Goal: Obtain resource: Download file/media

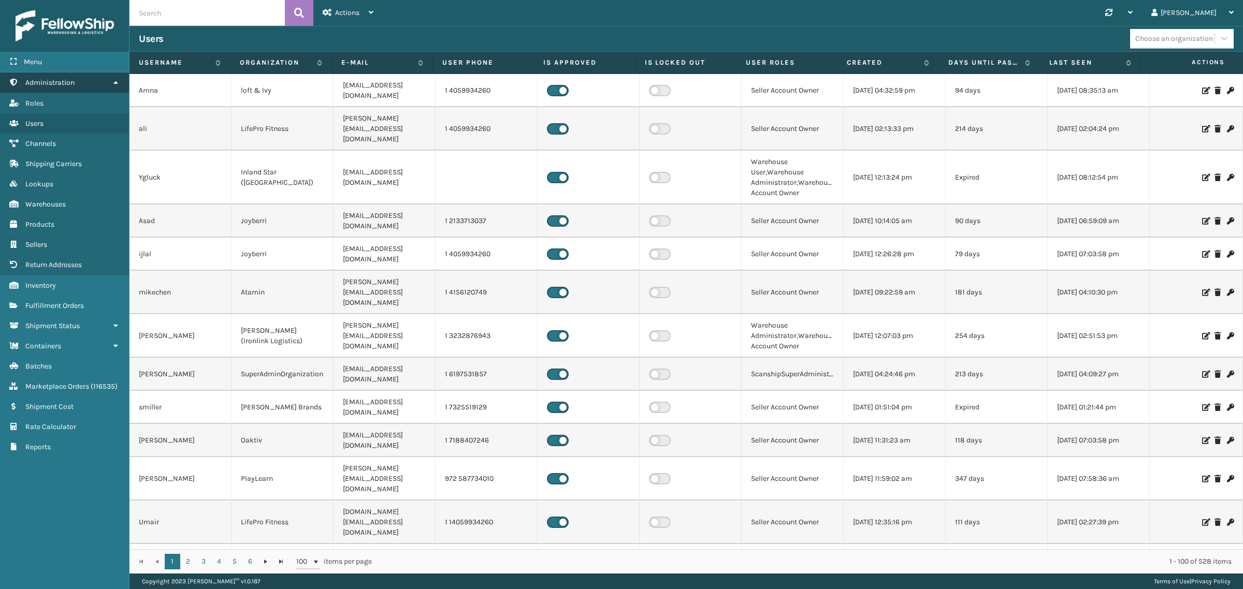
click at [118, 79] on icon at bounding box center [115, 82] width 8 height 7
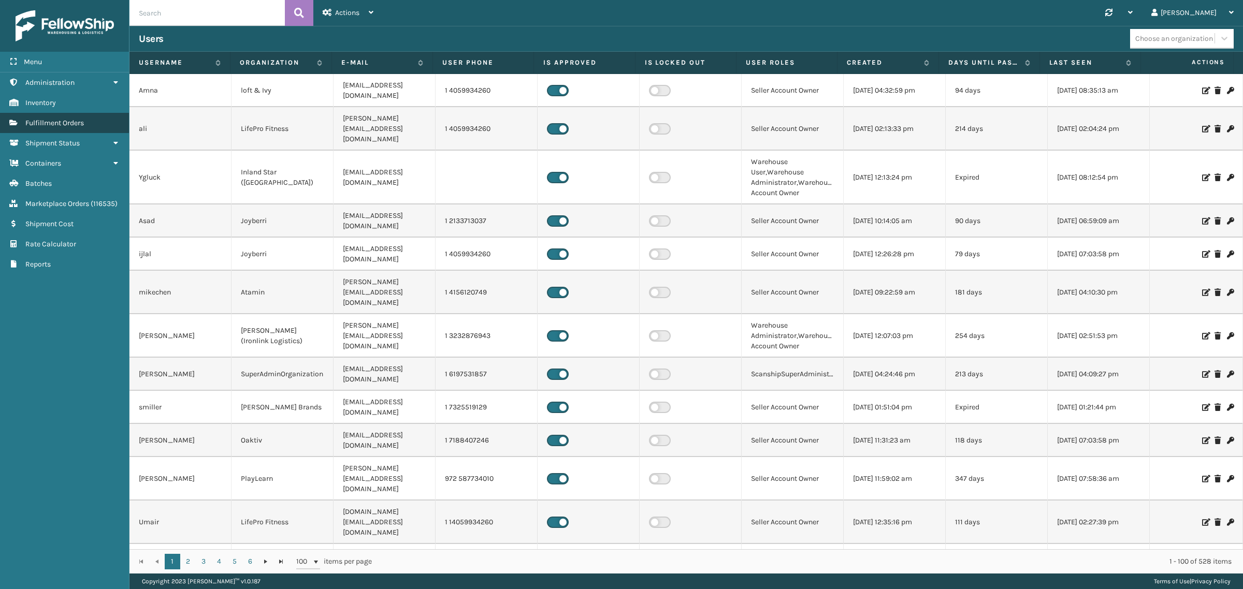
click at [100, 119] on link "Fulfillment Orders" at bounding box center [64, 123] width 129 height 20
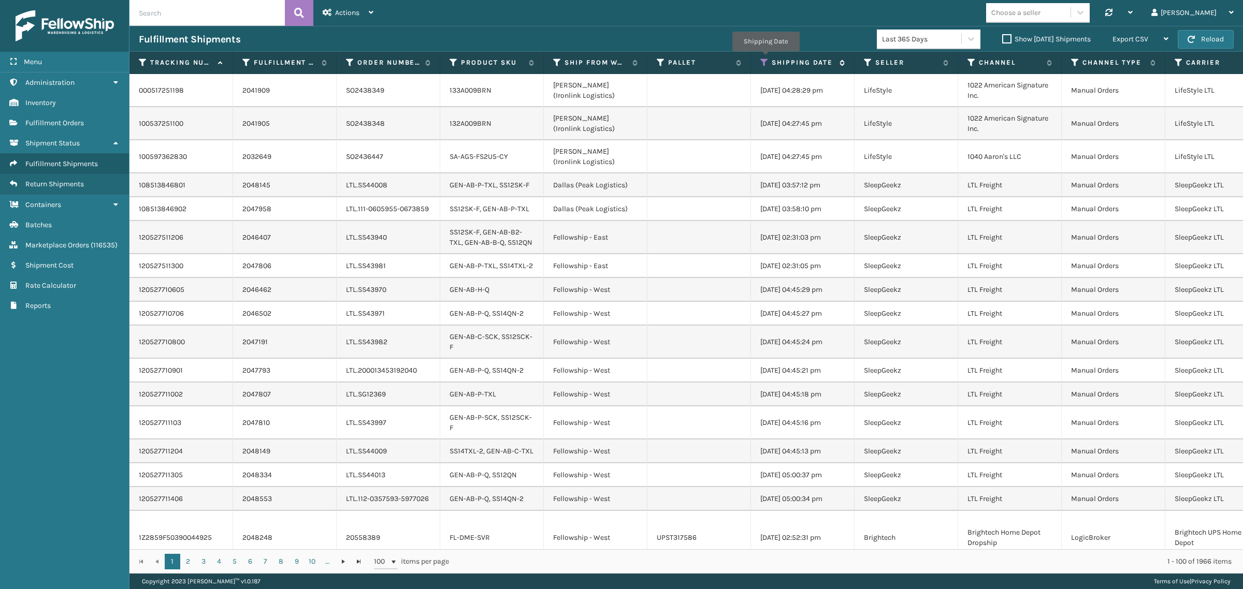
click at [765, 59] on icon at bounding box center [764, 62] width 8 height 9
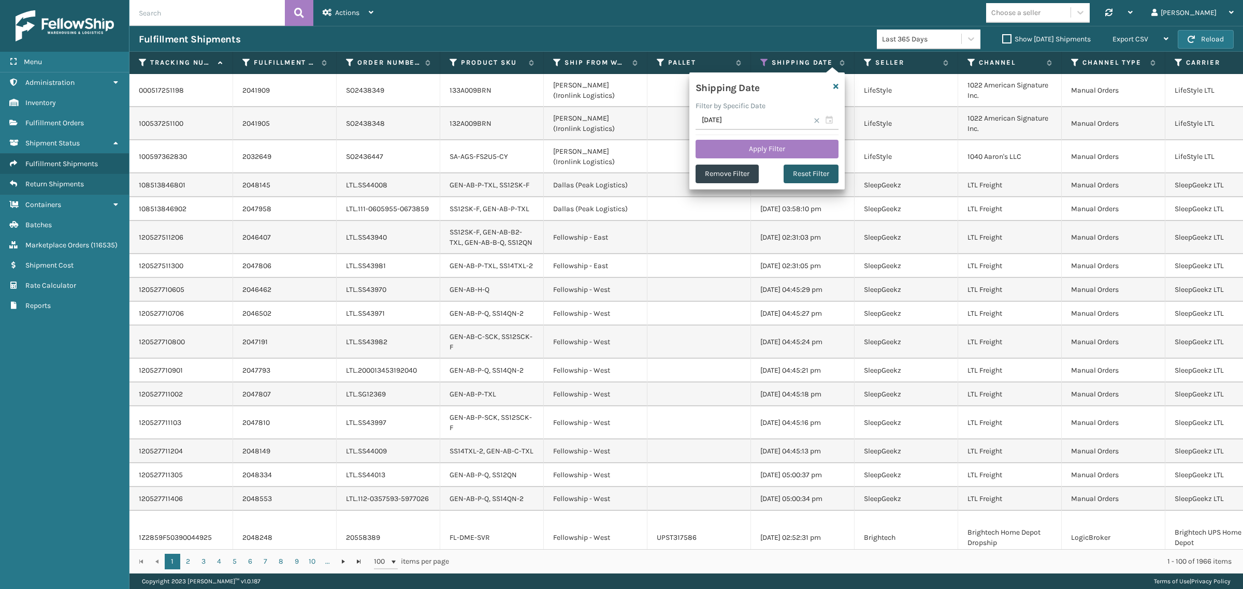
click at [819, 169] on button "Reset Filter" at bounding box center [810, 174] width 55 height 19
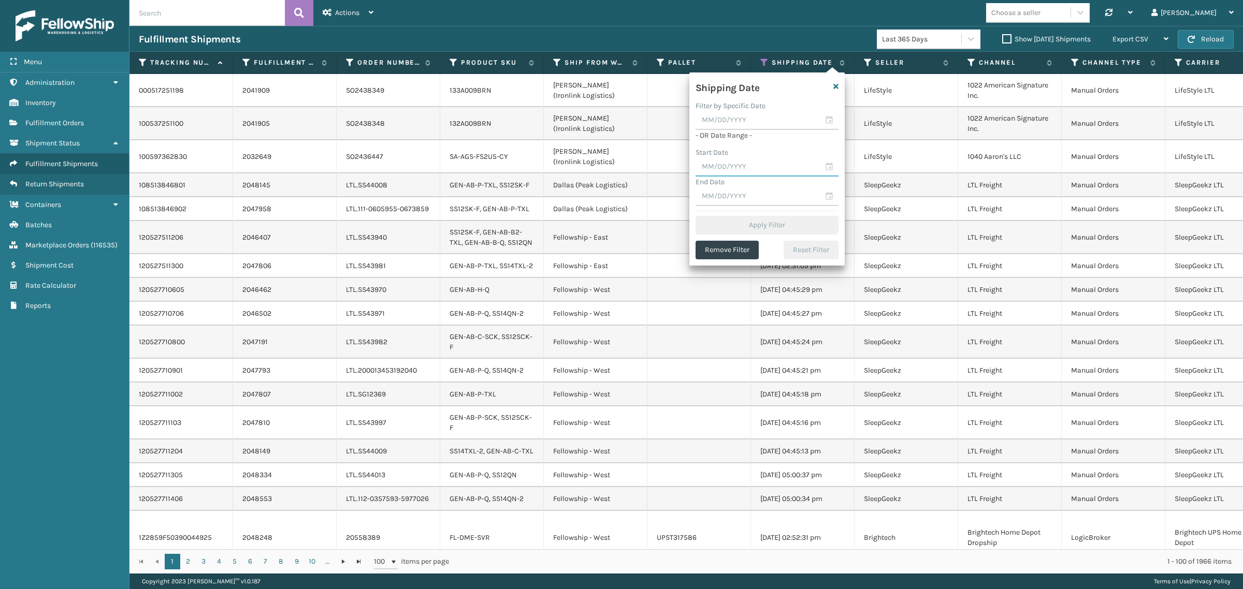
click at [753, 164] on input "text" at bounding box center [766, 167] width 143 height 19
click at [804, 186] on span "Previous Month" at bounding box center [805, 186] width 10 height 10
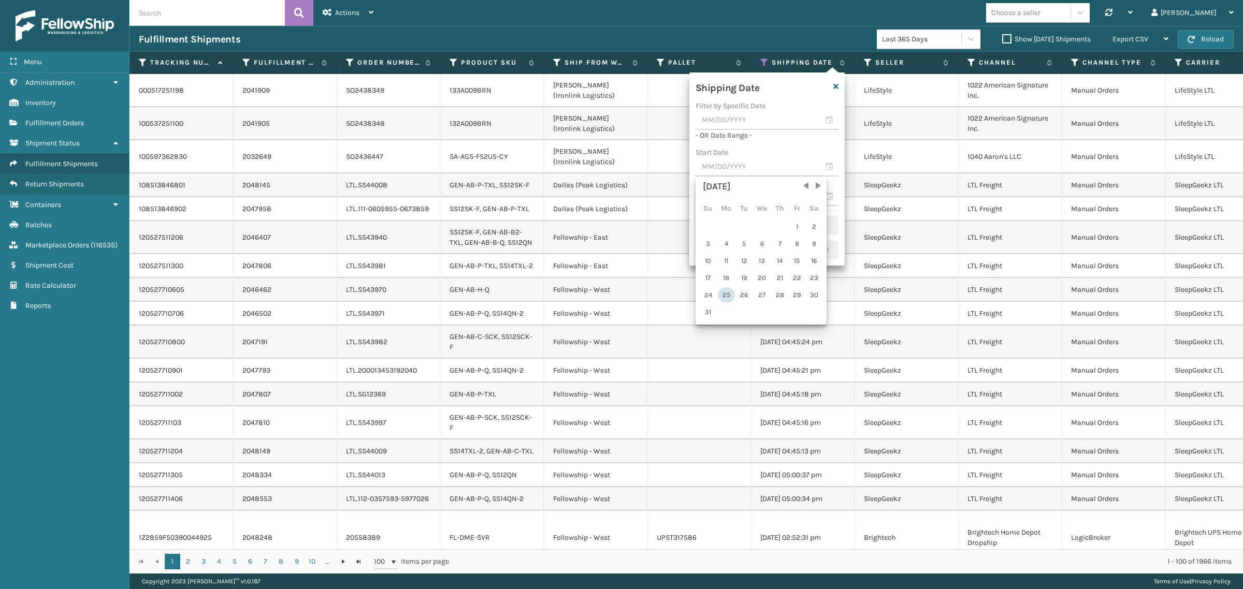
click at [725, 291] on div "25" at bounding box center [726, 295] width 17 height 16
type input "[DATE]"
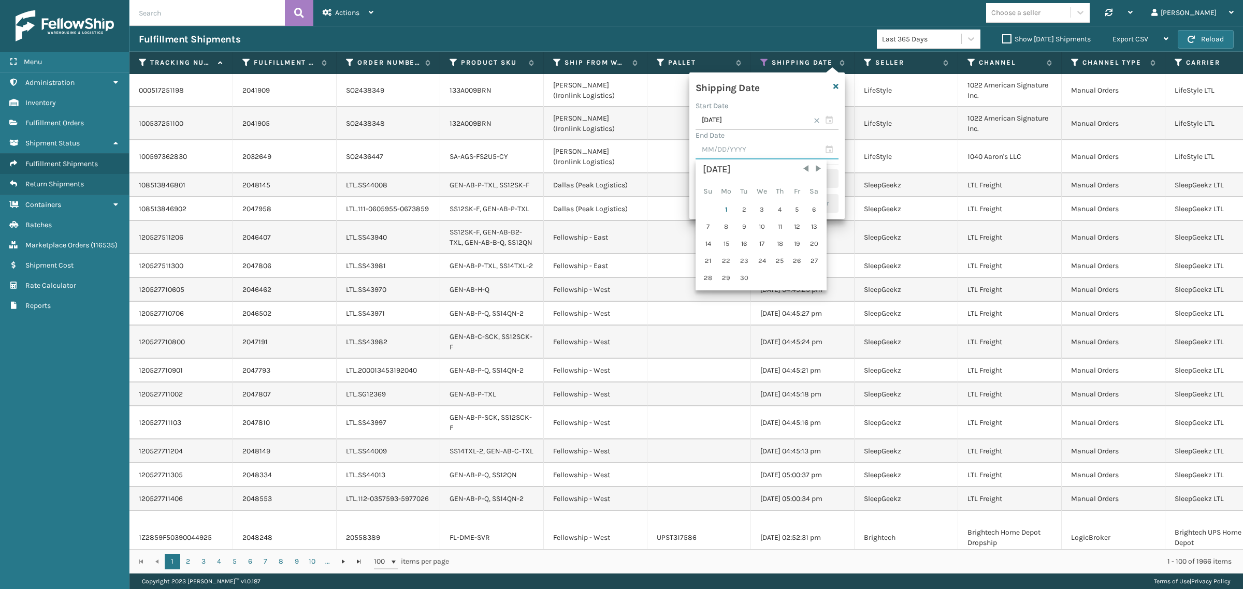
click at [724, 149] on input "text" at bounding box center [766, 150] width 143 height 19
click at [800, 169] on span "Previous Month" at bounding box center [805, 169] width 10 height 10
click at [725, 16] on div "Choose a seller Synchronise all channels Gil Log Out" at bounding box center [813, 13] width 860 height 26
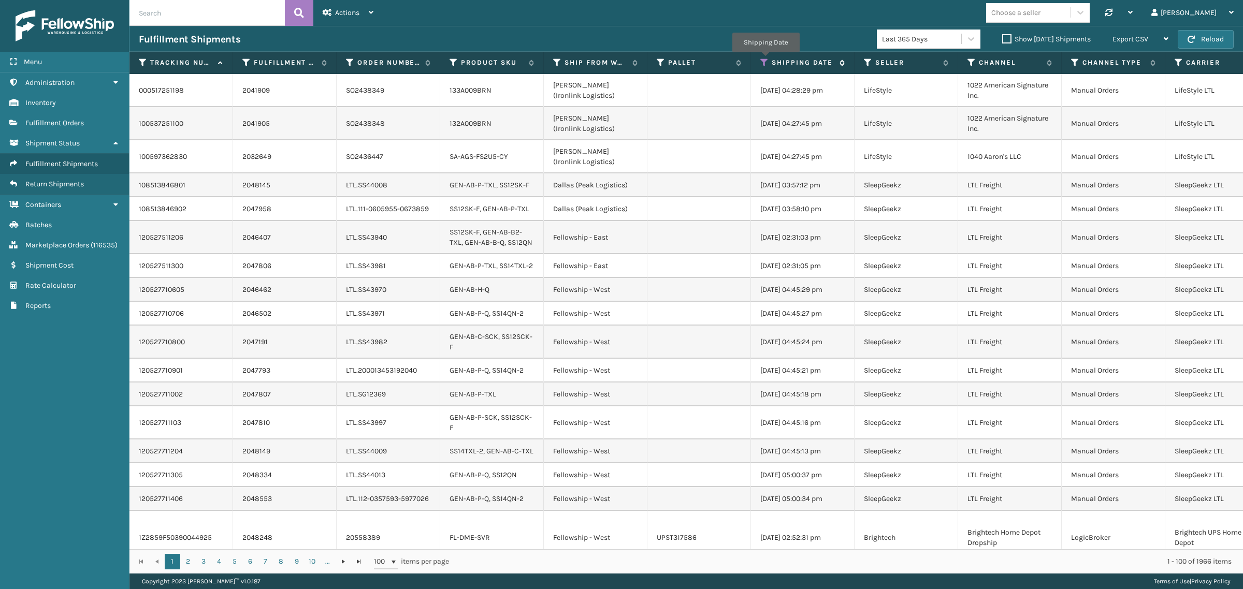
click at [765, 60] on icon at bounding box center [764, 62] width 8 height 9
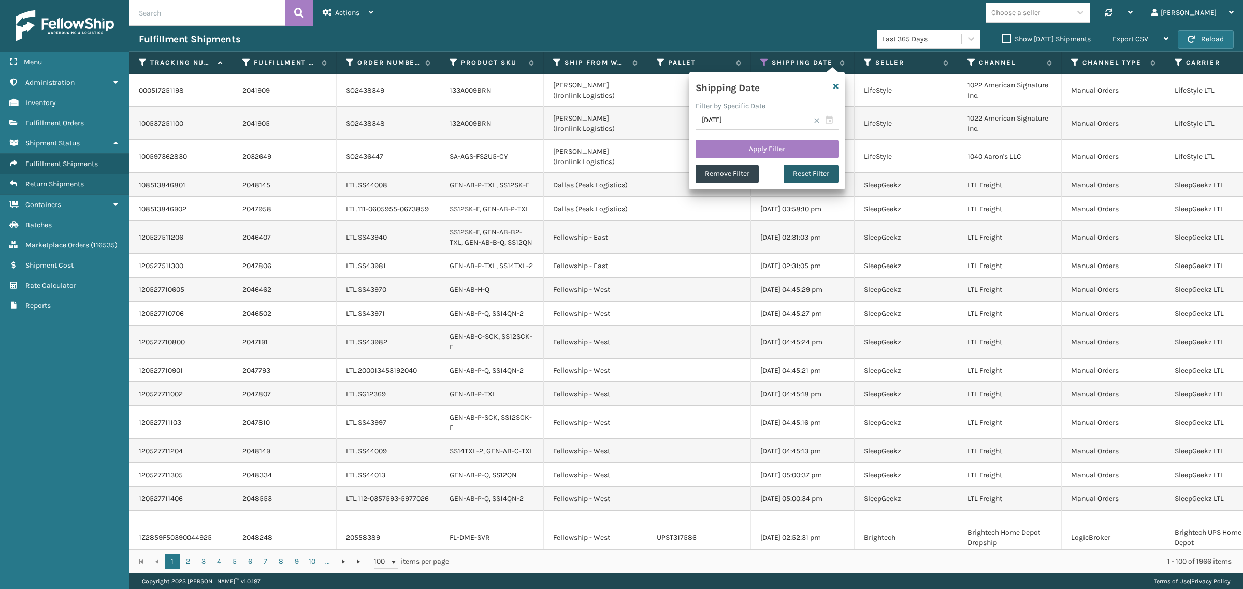
click at [813, 173] on button "Reset Filter" at bounding box center [810, 174] width 55 height 19
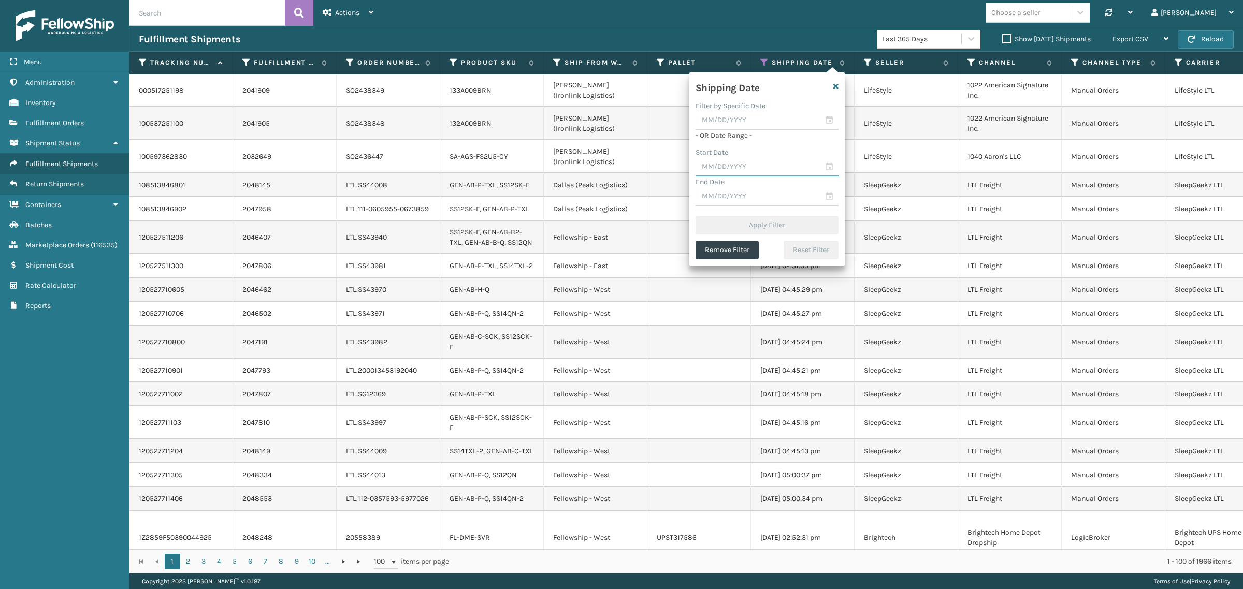
click at [752, 169] on input "text" at bounding box center [766, 167] width 143 height 19
click at [801, 185] on span "Previous Month" at bounding box center [805, 186] width 10 height 10
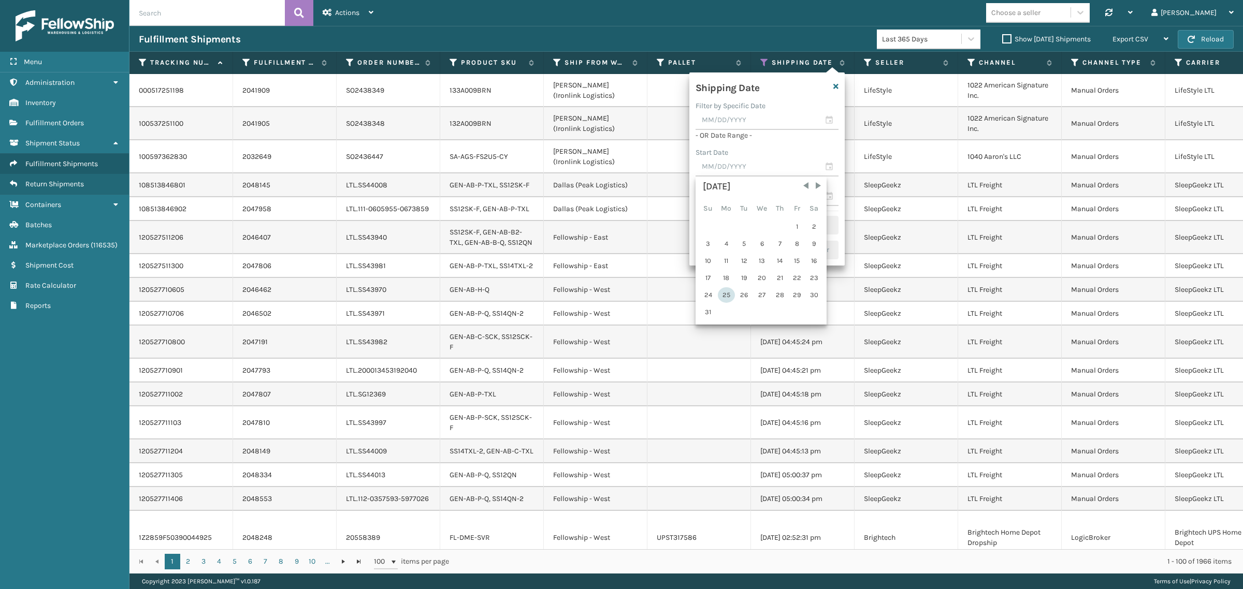
click at [723, 290] on div "25" at bounding box center [726, 295] width 17 height 16
type input "[DATE]"
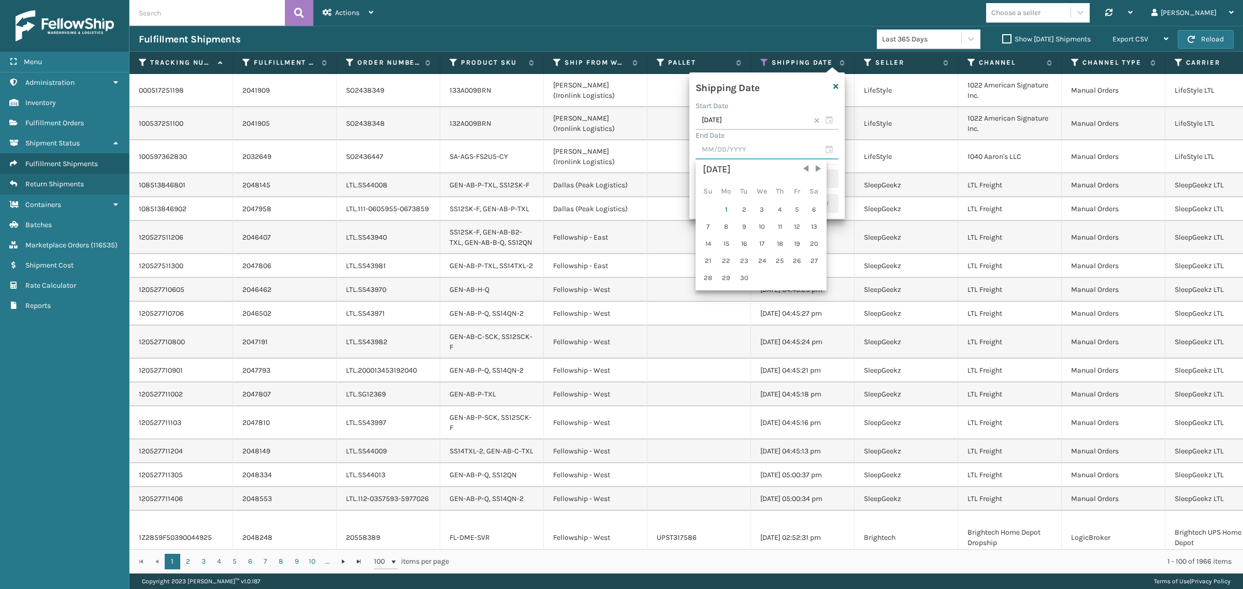
click at [738, 154] on input "text" at bounding box center [766, 150] width 143 height 19
click at [801, 171] on span "Previous Month" at bounding box center [805, 169] width 10 height 10
click at [708, 290] on div "31" at bounding box center [708, 295] width 16 height 16
type input "[DATE]"
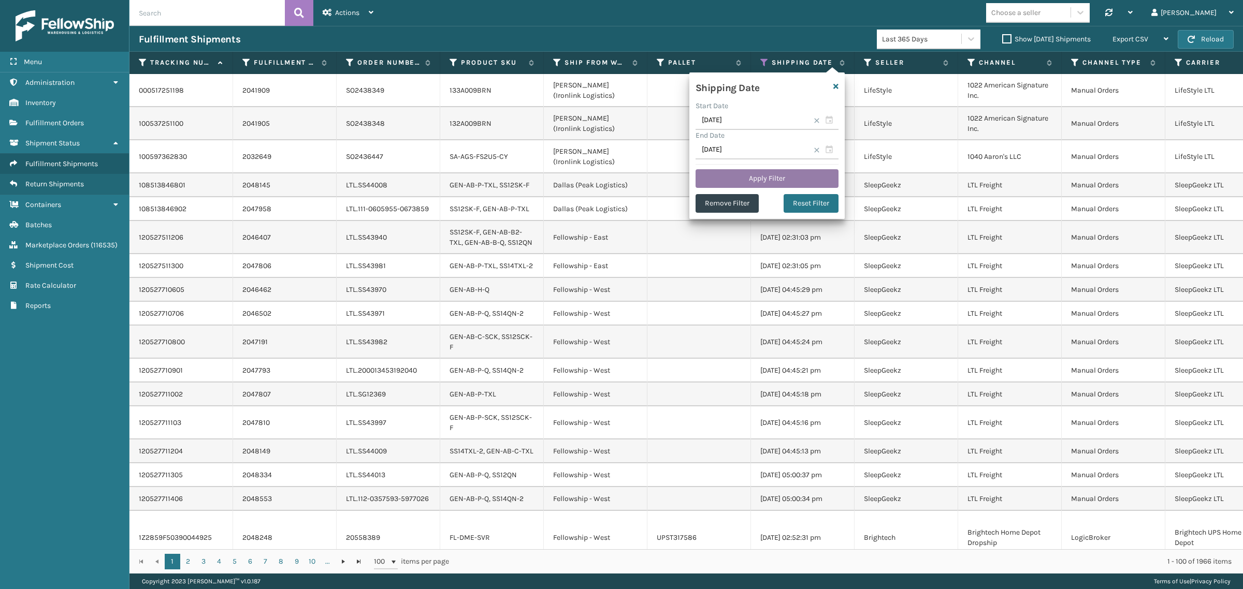
click at [771, 177] on button "Apply Filter" at bounding box center [766, 178] width 143 height 19
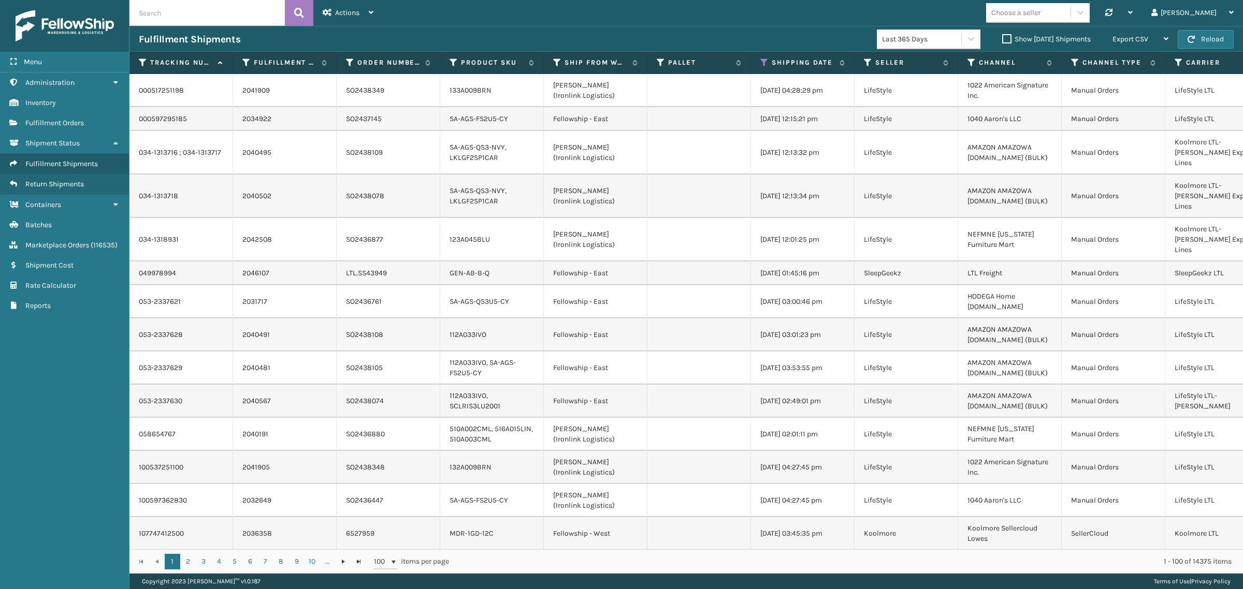
click at [1002, 37] on label "Show [DATE] Shipments" at bounding box center [1046, 39] width 89 height 9
click at [1002, 37] on input "Show [DATE] Shipments" at bounding box center [1002, 36] width 1 height 7
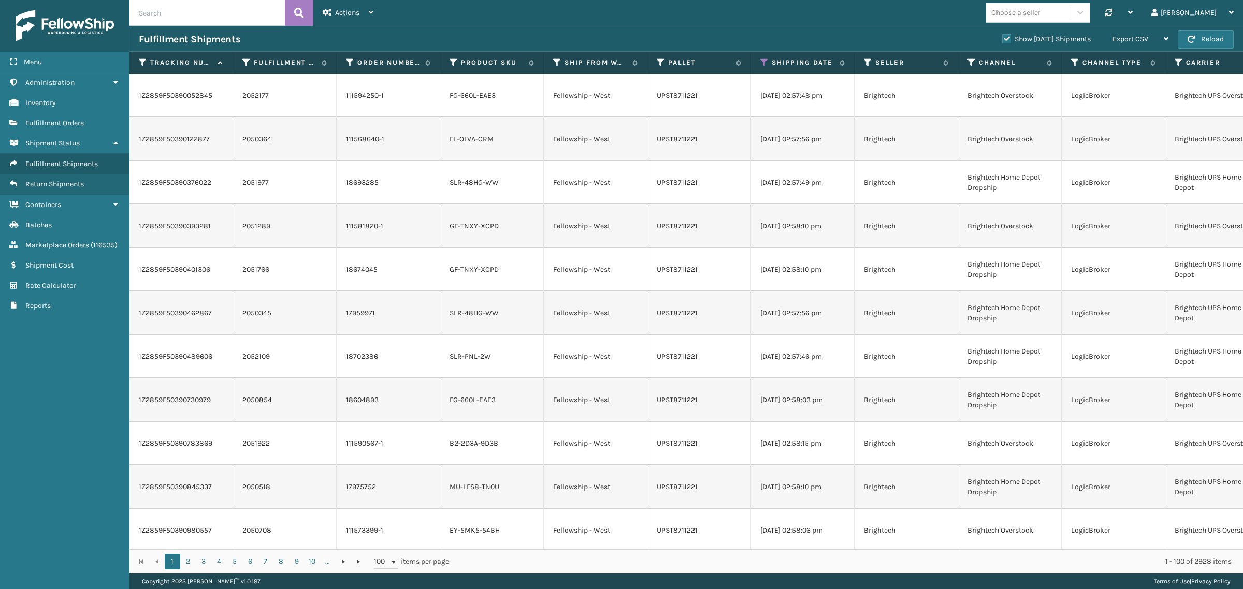
click at [1002, 39] on label "Show [DATE] Shipments" at bounding box center [1046, 39] width 89 height 9
click at [1002, 39] on input "Show [DATE] Shipments" at bounding box center [1002, 36] width 1 height 7
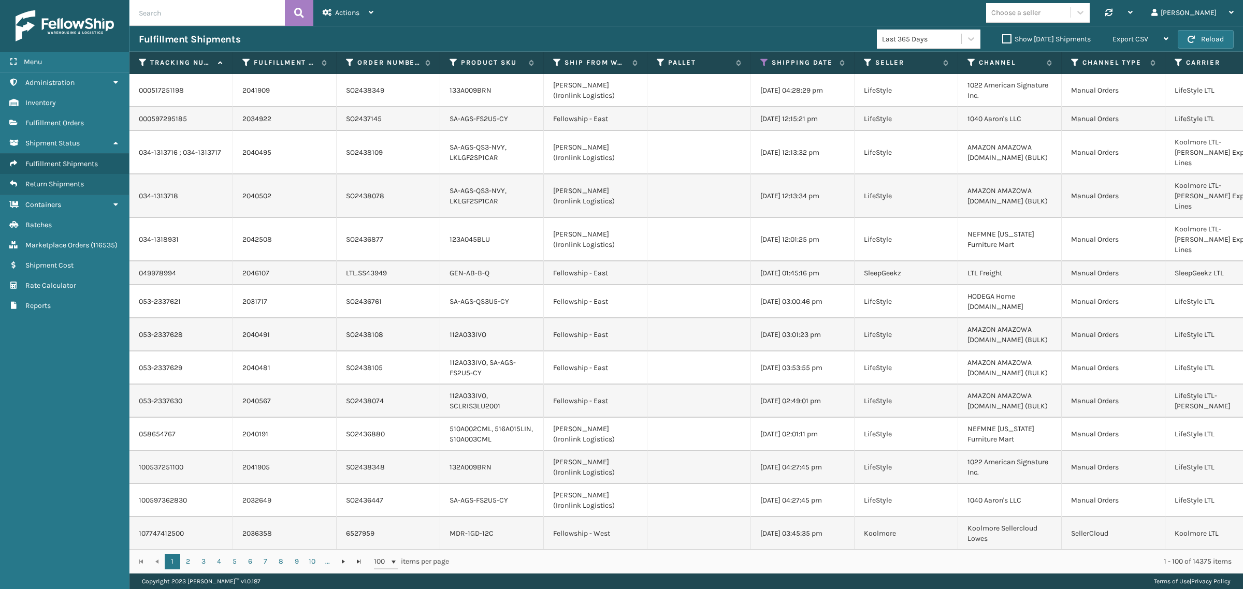
click at [693, 27] on div "Fulfillment Shipments Last 365 Days Show [DATE] Shipments Export CSV Export Cur…" at bounding box center [685, 39] width 1113 height 26
click at [1145, 36] on span "Export CSV" at bounding box center [1130, 39] width 36 height 9
click at [1130, 97] on li "Export All Pages" at bounding box center [1107, 95] width 139 height 28
click at [501, 13] on div "Choose a seller Synchronise all channels Gil Log Out" at bounding box center [813, 13] width 860 height 26
click at [858, 8] on div "Choose a seller Synchronise all channels Gil Log Out" at bounding box center [813, 13] width 860 height 26
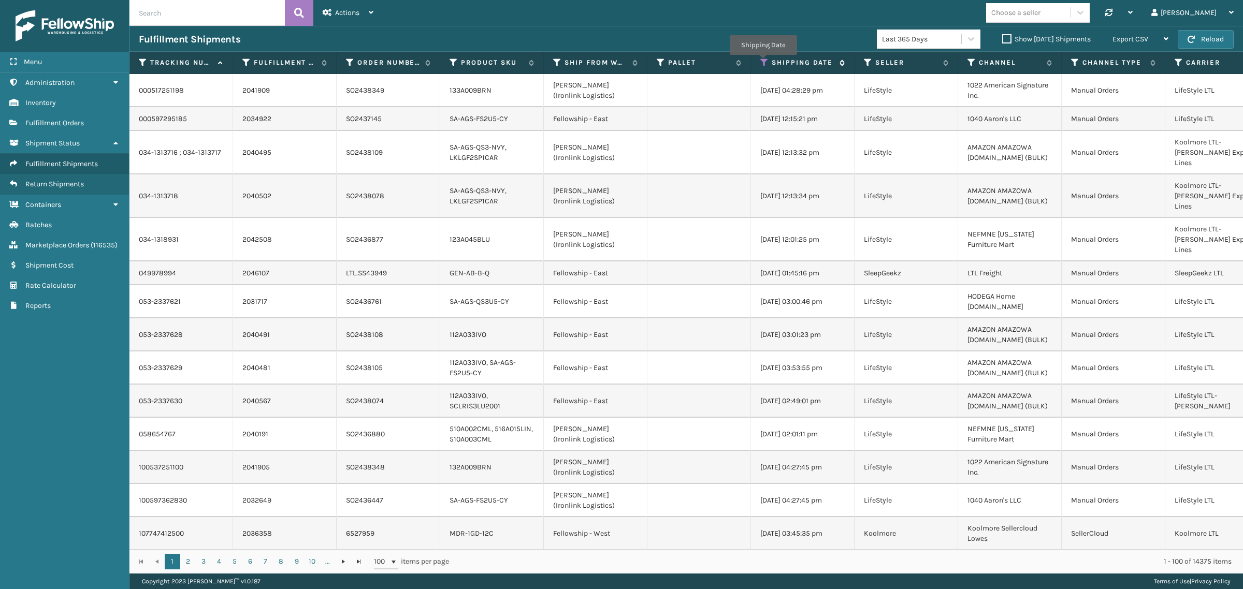
click at [763, 62] on icon at bounding box center [764, 62] width 8 height 9
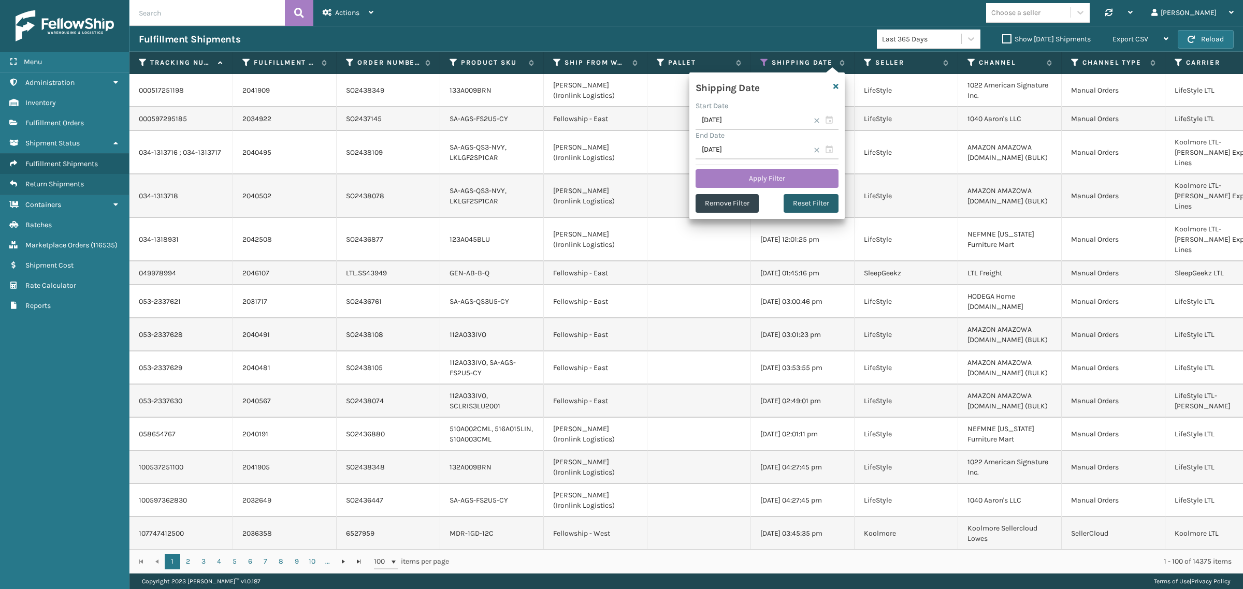
click at [816, 203] on button "Reset Filter" at bounding box center [810, 203] width 55 height 19
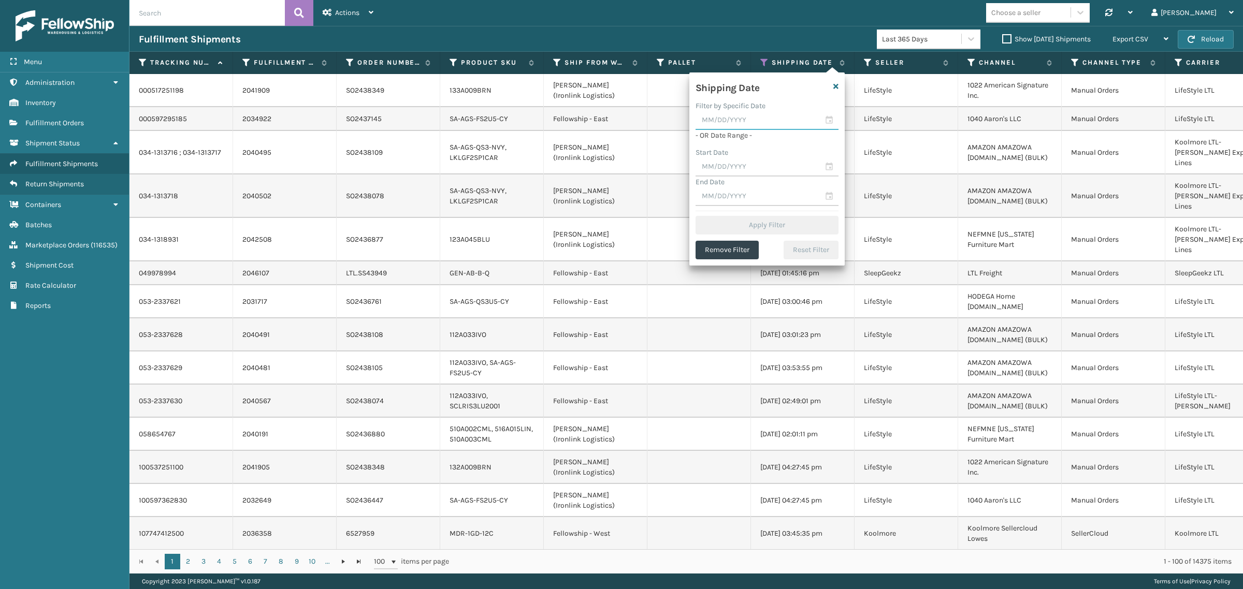
click at [760, 120] on input "text" at bounding box center [766, 120] width 143 height 19
click at [803, 137] on span "Previous Month" at bounding box center [805, 139] width 10 height 10
click at [707, 266] on div "31" at bounding box center [708, 266] width 16 height 16
type input "[DATE]"
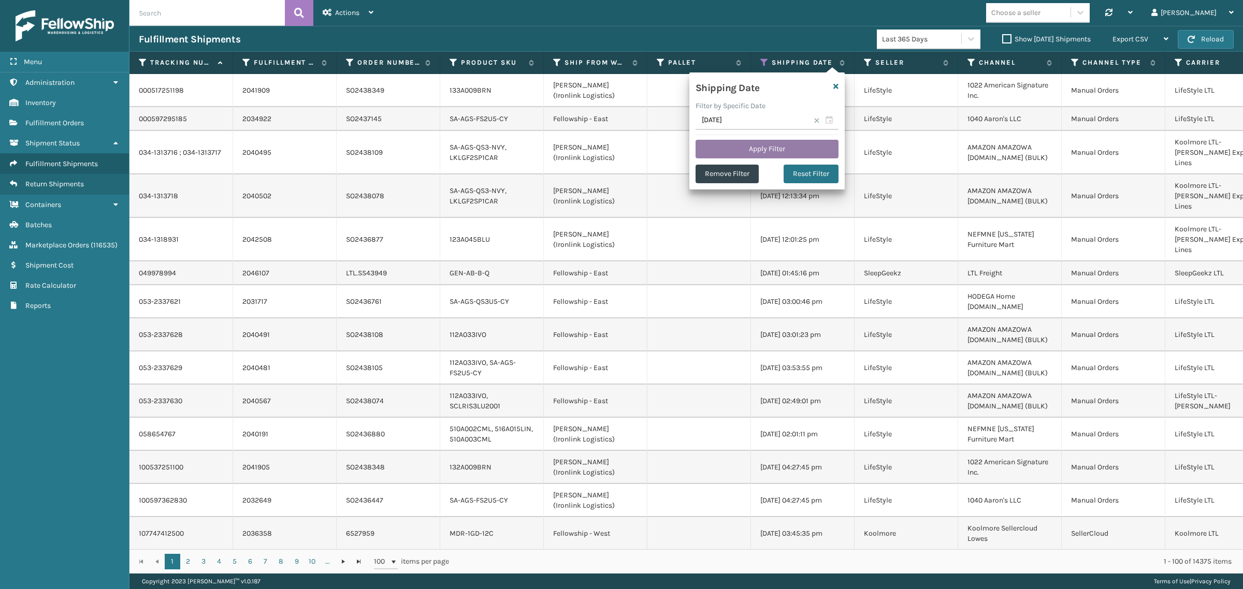
click at [756, 145] on button "Apply Filter" at bounding box center [766, 149] width 143 height 19
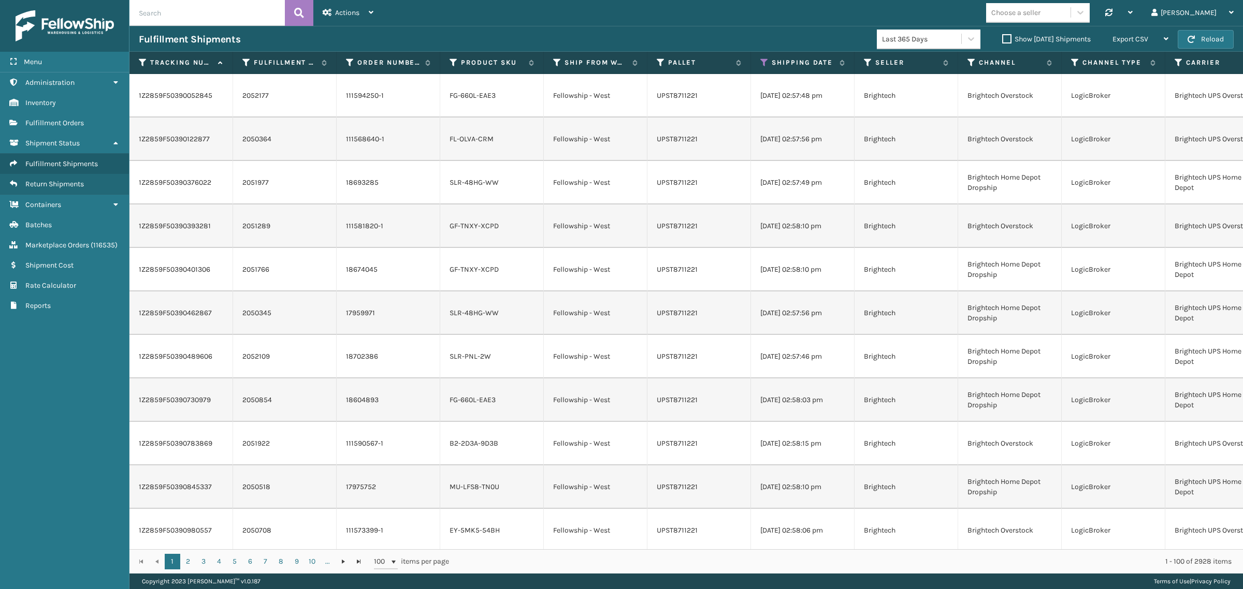
click at [696, 9] on div "Choose a seller Synchronise all channels Gil Log Out" at bounding box center [813, 13] width 860 height 26
click at [1002, 37] on label "Show [DATE] Shipments" at bounding box center [1046, 39] width 89 height 9
click at [1002, 37] on input "Show [DATE] Shipments" at bounding box center [1002, 36] width 1 height 7
click at [1002, 37] on label "Show [DATE] Shipments" at bounding box center [1046, 39] width 89 height 9
click at [1002, 37] on input "Show [DATE] Shipments" at bounding box center [1002, 36] width 1 height 7
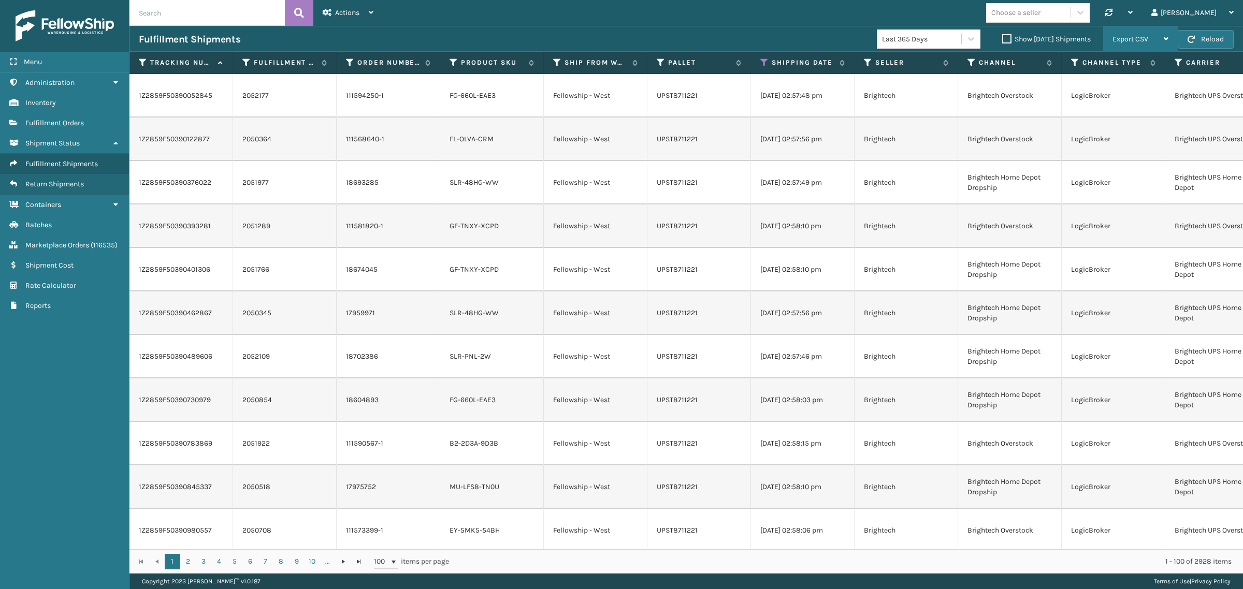
click at [1152, 30] on div "Export CSV" at bounding box center [1140, 39] width 56 height 26
click at [1150, 94] on li "Export All Pages" at bounding box center [1107, 95] width 139 height 28
click at [979, 8] on div "Choose a seller Synchronise all channels Gil Log Out" at bounding box center [813, 13] width 860 height 26
click at [762, 61] on icon at bounding box center [764, 62] width 8 height 9
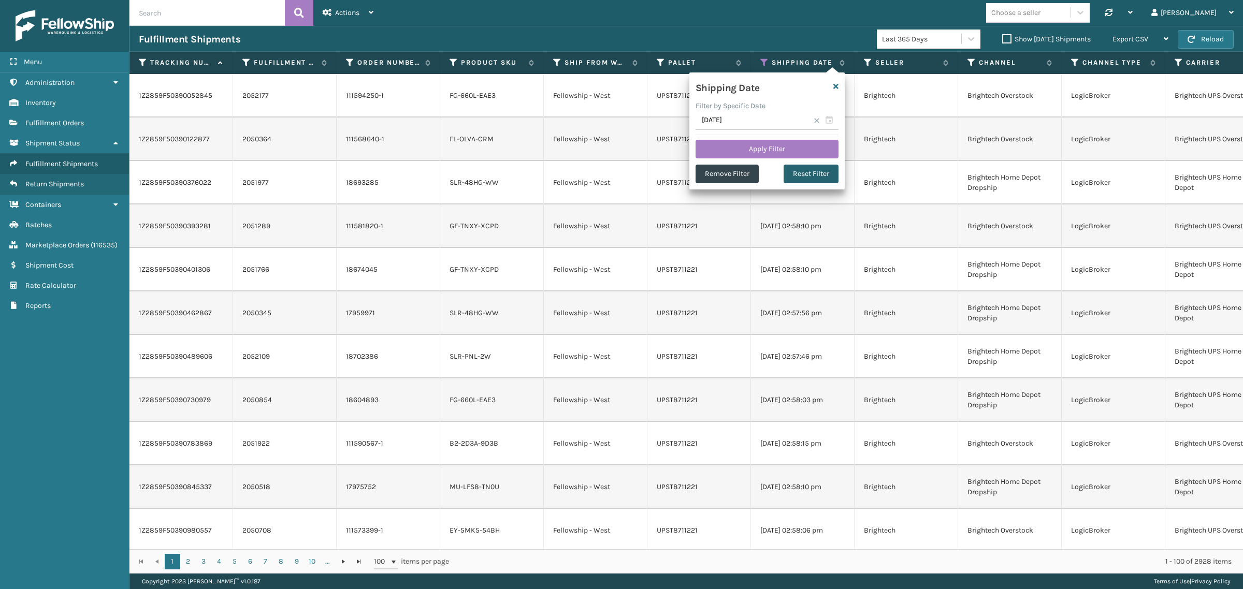
click at [805, 172] on button "Reset Filter" at bounding box center [810, 174] width 55 height 19
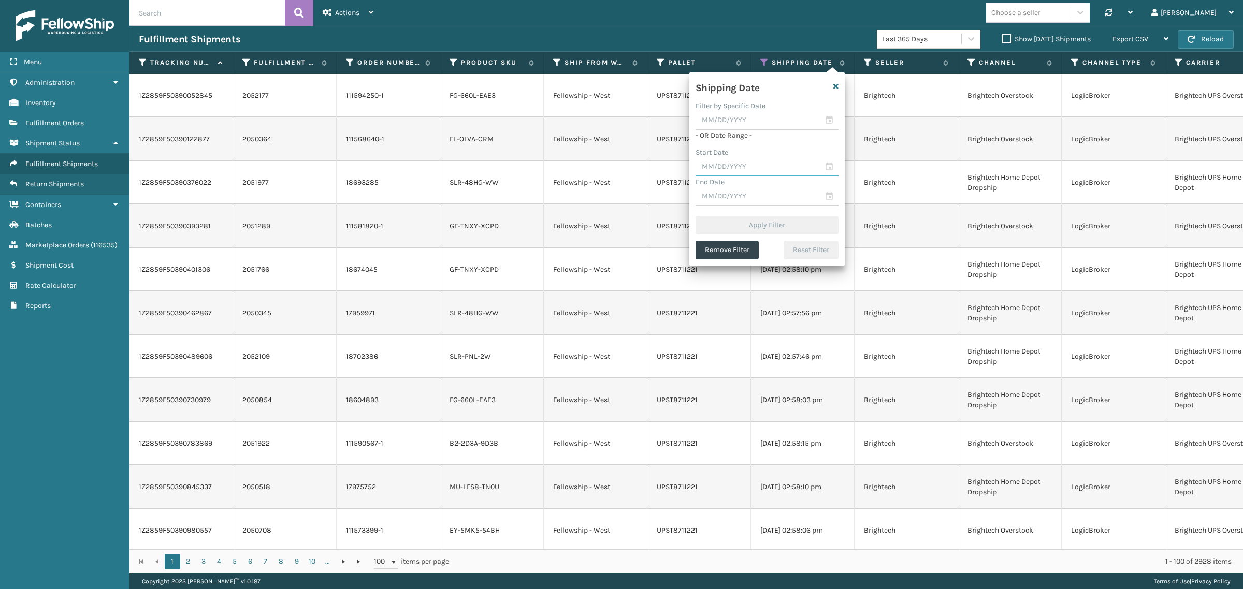
click at [734, 161] on input "text" at bounding box center [766, 167] width 143 height 19
click at [801, 186] on span "Previous Month" at bounding box center [805, 186] width 10 height 10
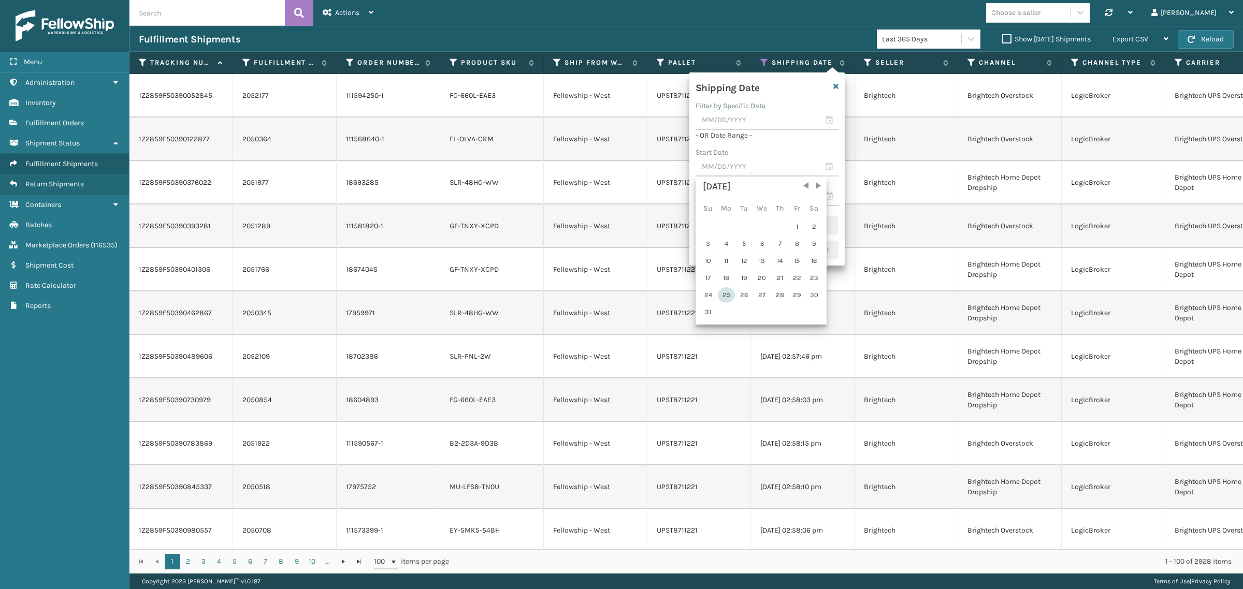
click at [724, 293] on div "25" at bounding box center [726, 295] width 17 height 16
type input "[DATE]"
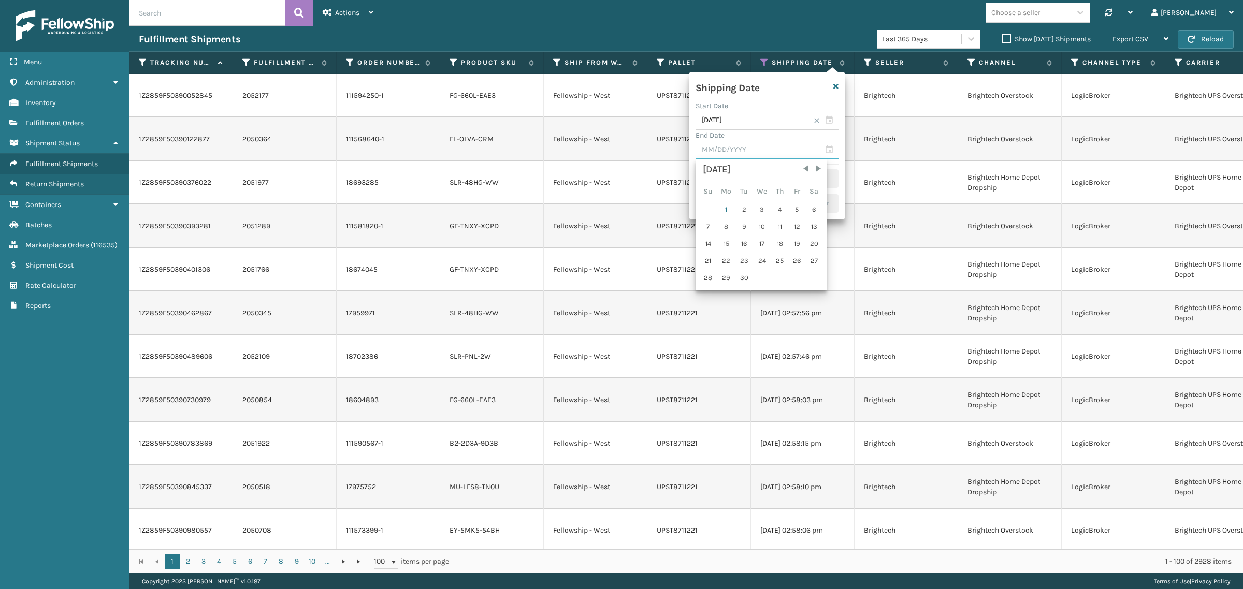
click at [761, 153] on input "text" at bounding box center [766, 150] width 143 height 19
click at [804, 168] on span "Previous Month" at bounding box center [805, 169] width 10 height 10
click at [708, 291] on div "31" at bounding box center [708, 295] width 16 height 16
type input "[DATE]"
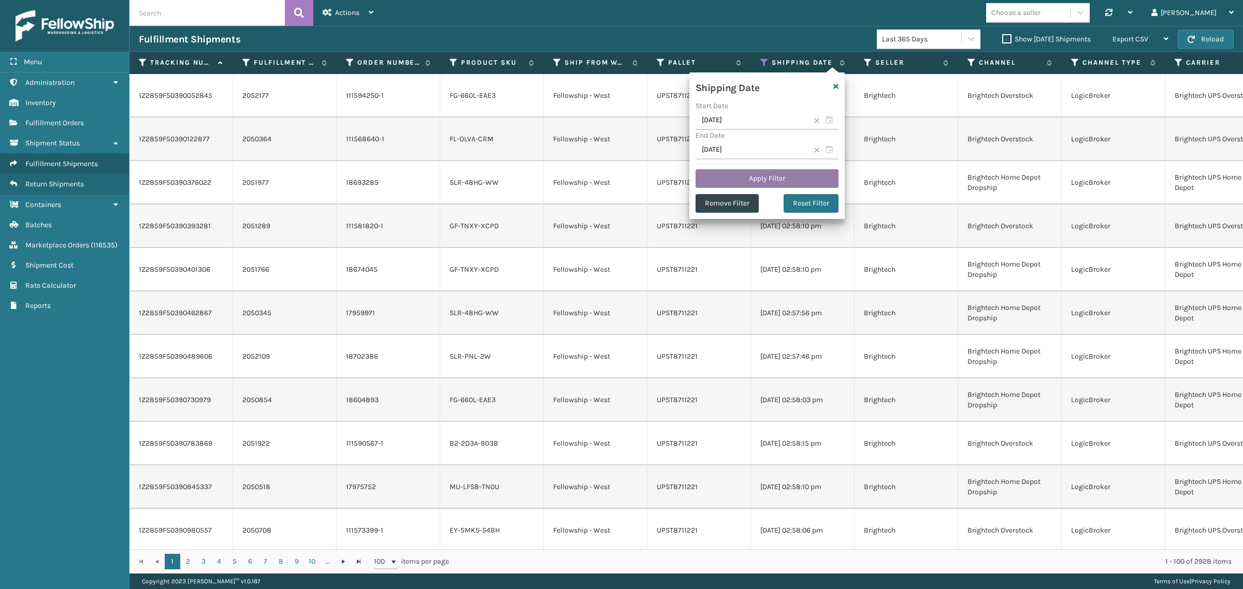
click at [766, 170] on button "Apply Filter" at bounding box center [766, 178] width 143 height 19
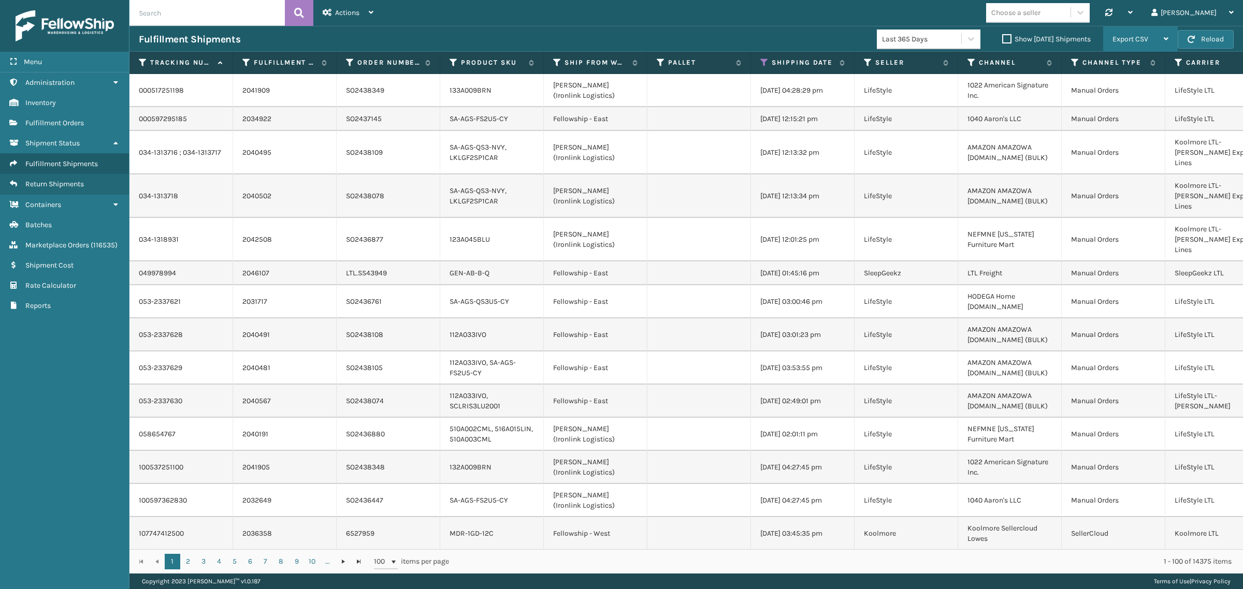
click at [1143, 39] on span "Export CSV" at bounding box center [1130, 39] width 36 height 9
click at [1135, 101] on li "Export All Pages" at bounding box center [1107, 95] width 139 height 28
click at [764, 64] on icon at bounding box center [764, 62] width 8 height 9
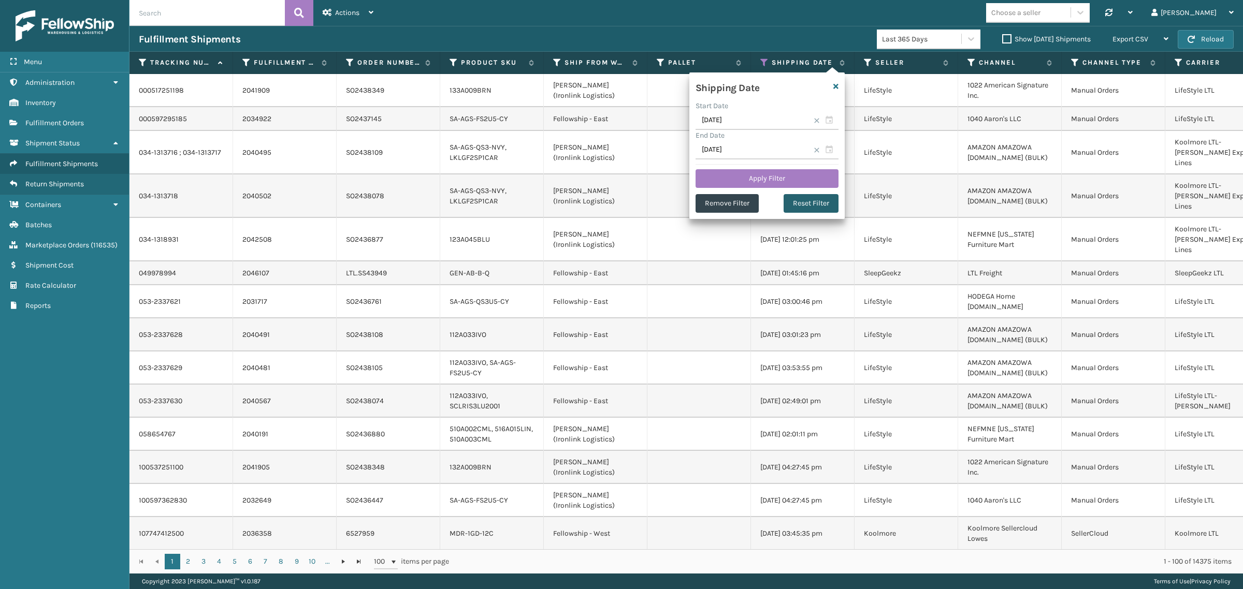
click at [808, 201] on button "Reset Filter" at bounding box center [810, 203] width 55 height 19
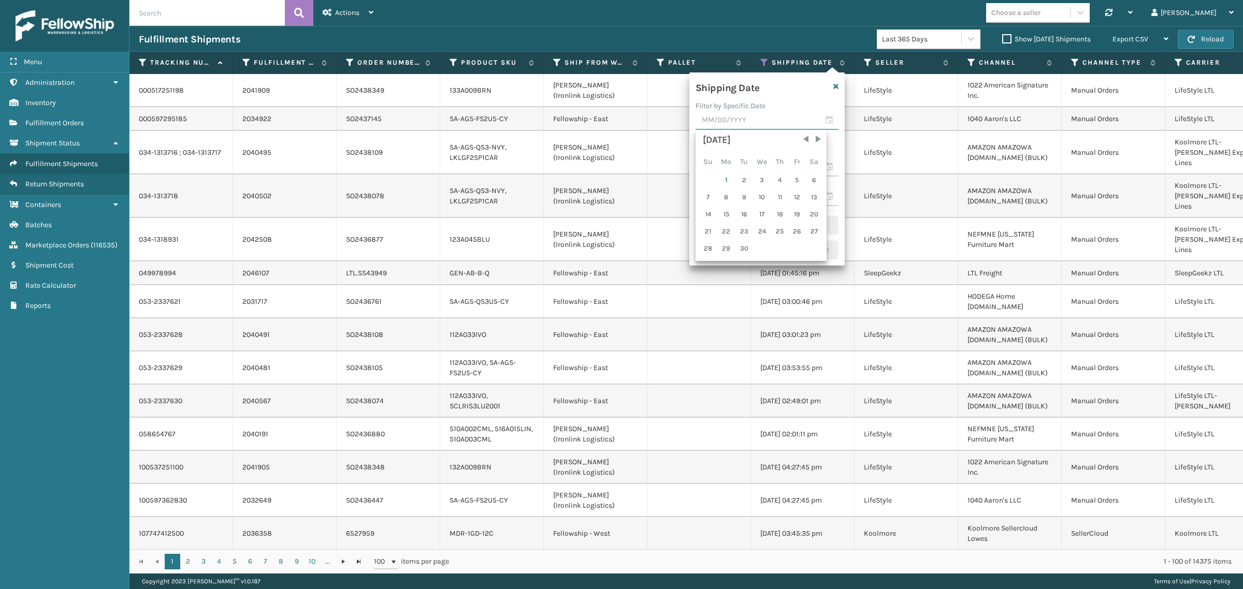
click at [732, 123] on input "text" at bounding box center [766, 120] width 143 height 19
click at [800, 140] on span "Previous Month" at bounding box center [805, 139] width 10 height 10
click at [706, 261] on div "31" at bounding box center [708, 266] width 16 height 16
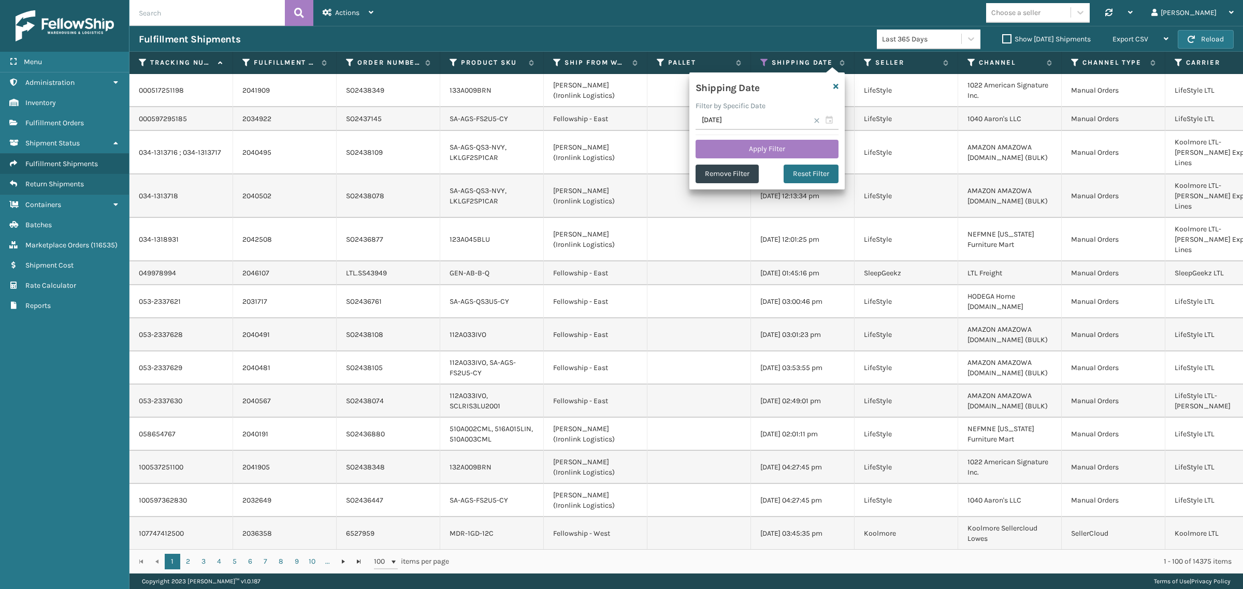
type input "[DATE]"
click at [760, 148] on button "Apply Filter" at bounding box center [766, 149] width 143 height 19
